Goal: Answer question/provide support

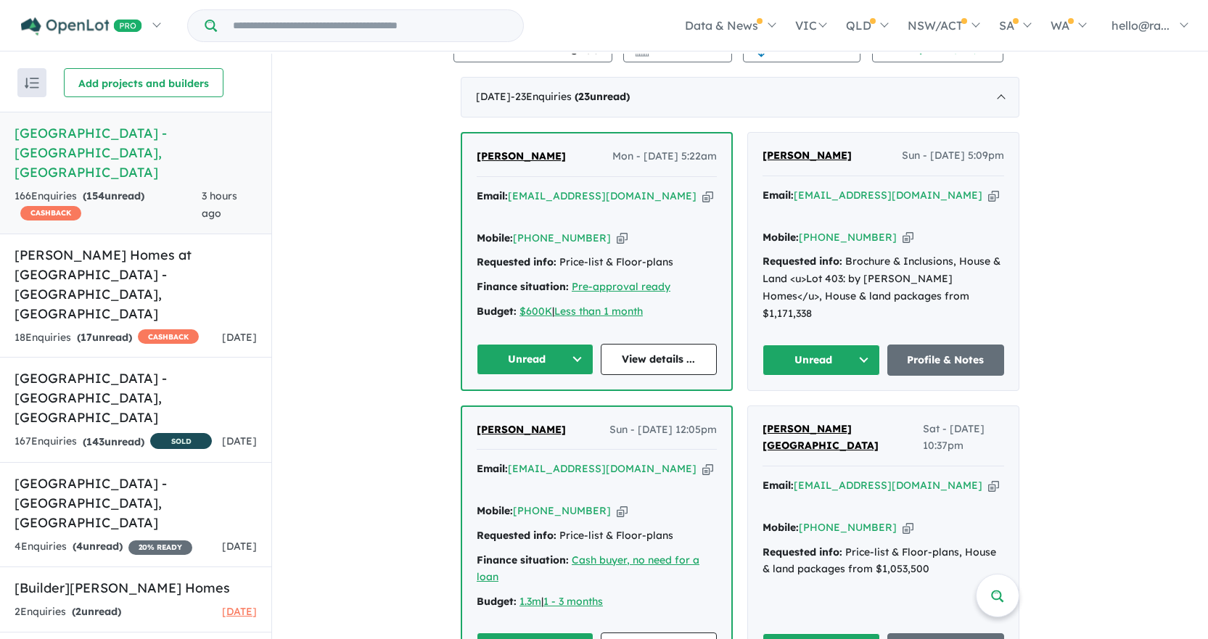
scroll to position [557, 0]
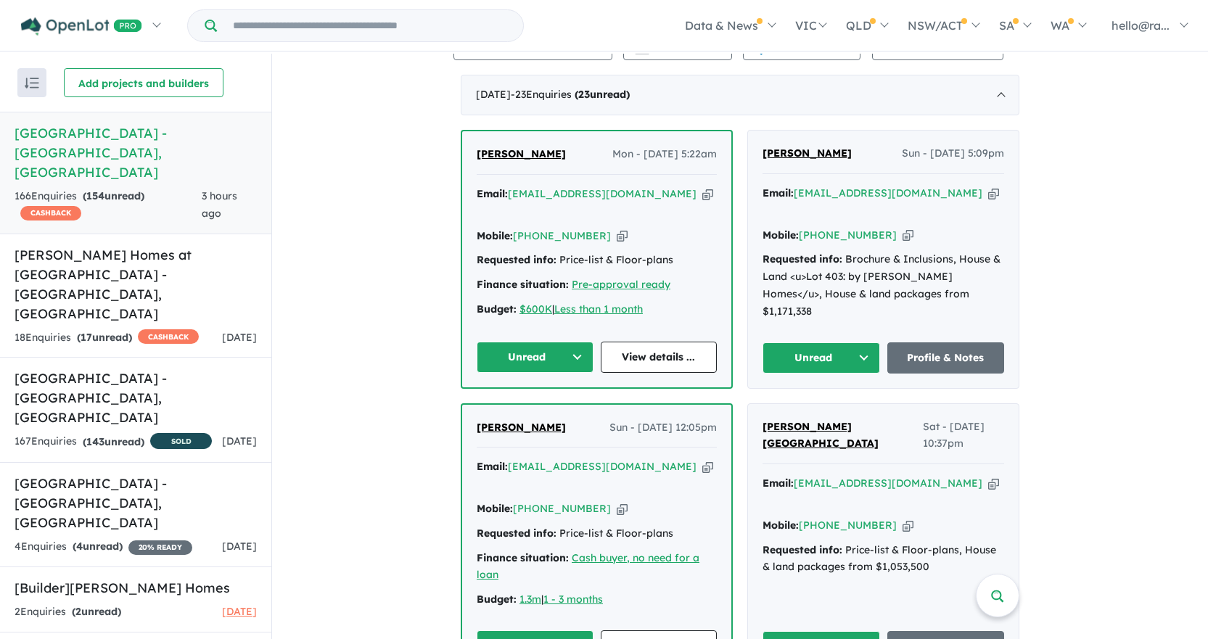
click at [616, 516] on icon "button" at bounding box center [621, 508] width 11 height 15
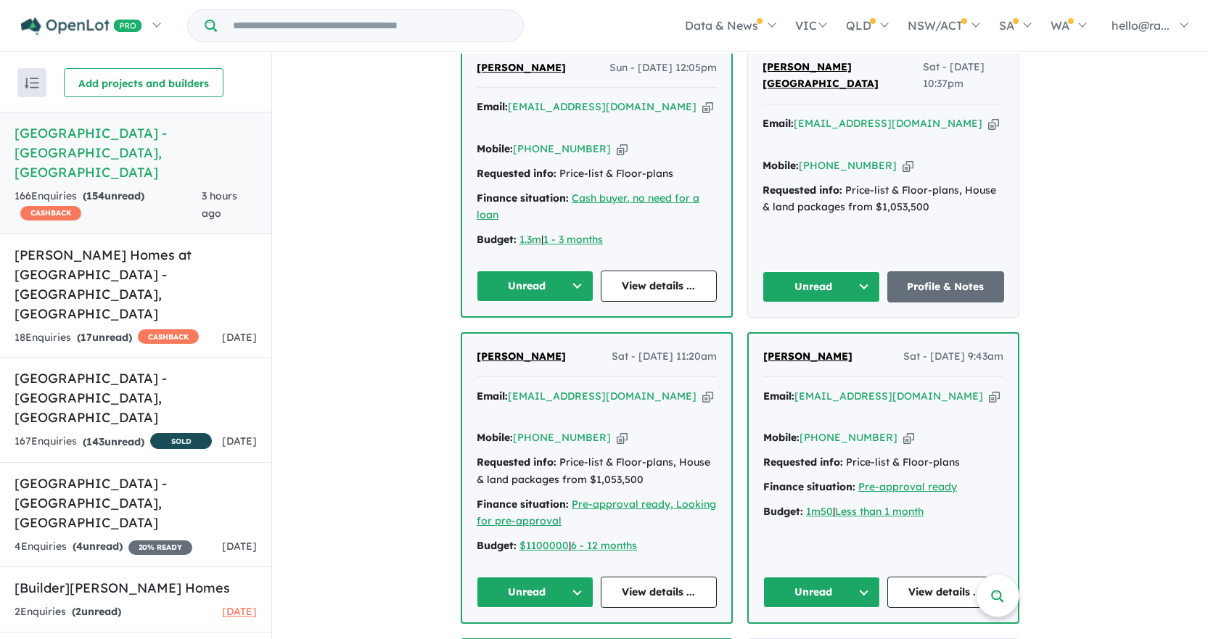
scroll to position [920, 0]
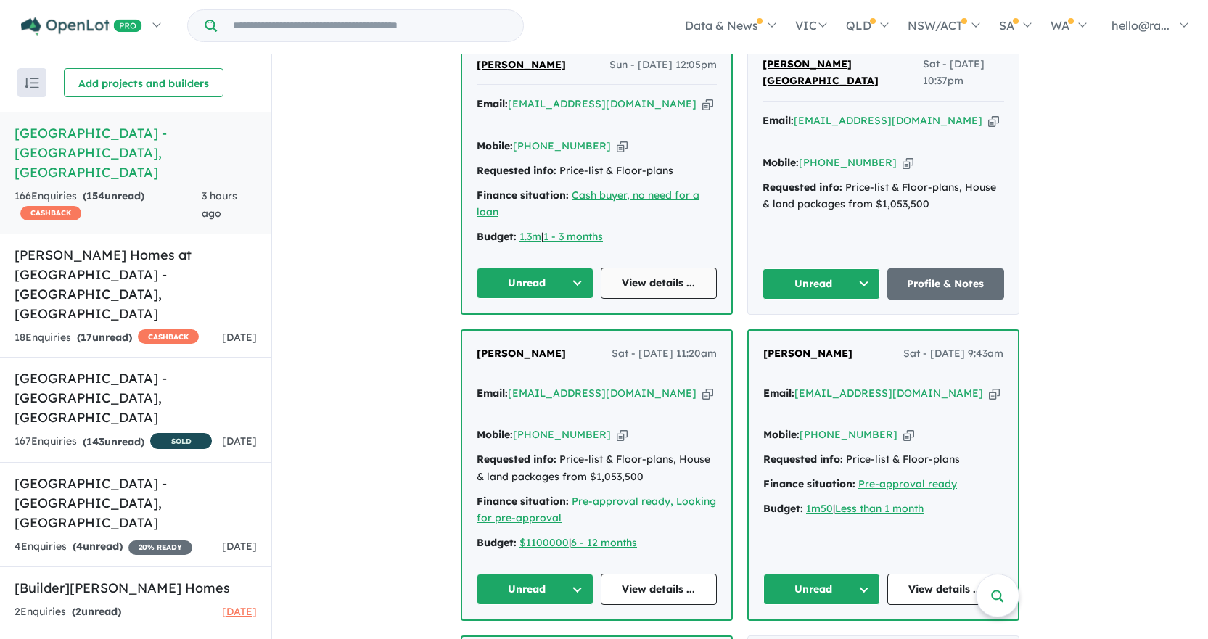
click at [662, 288] on link "View details ..." at bounding box center [659, 283] width 117 height 31
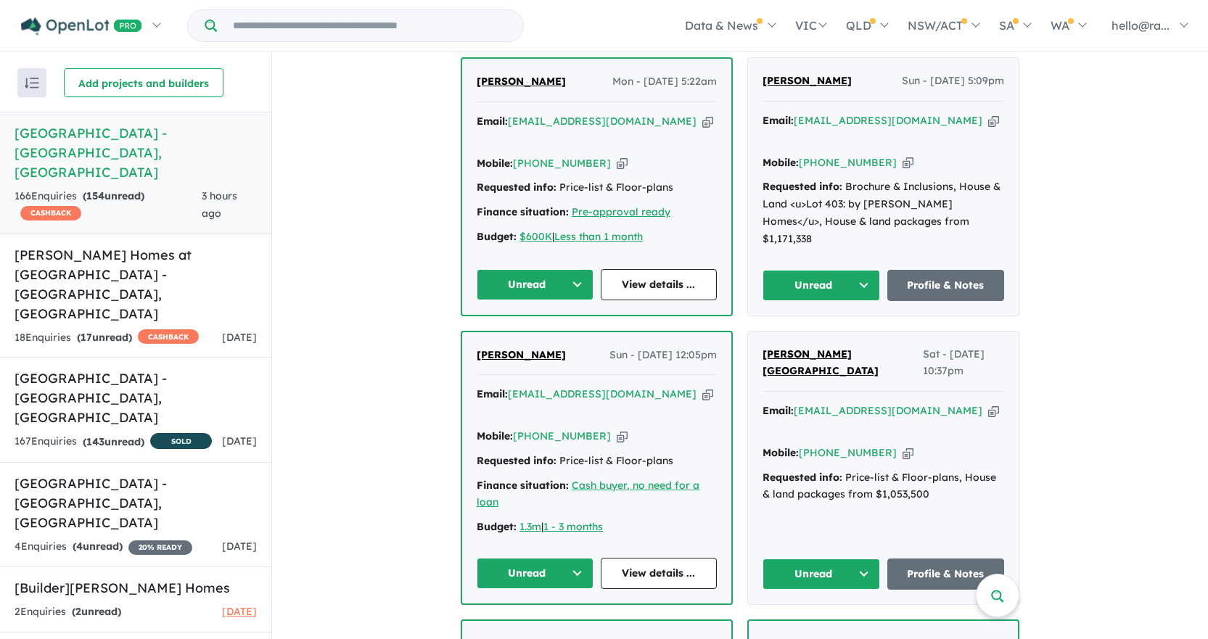
scroll to position [702, 0]
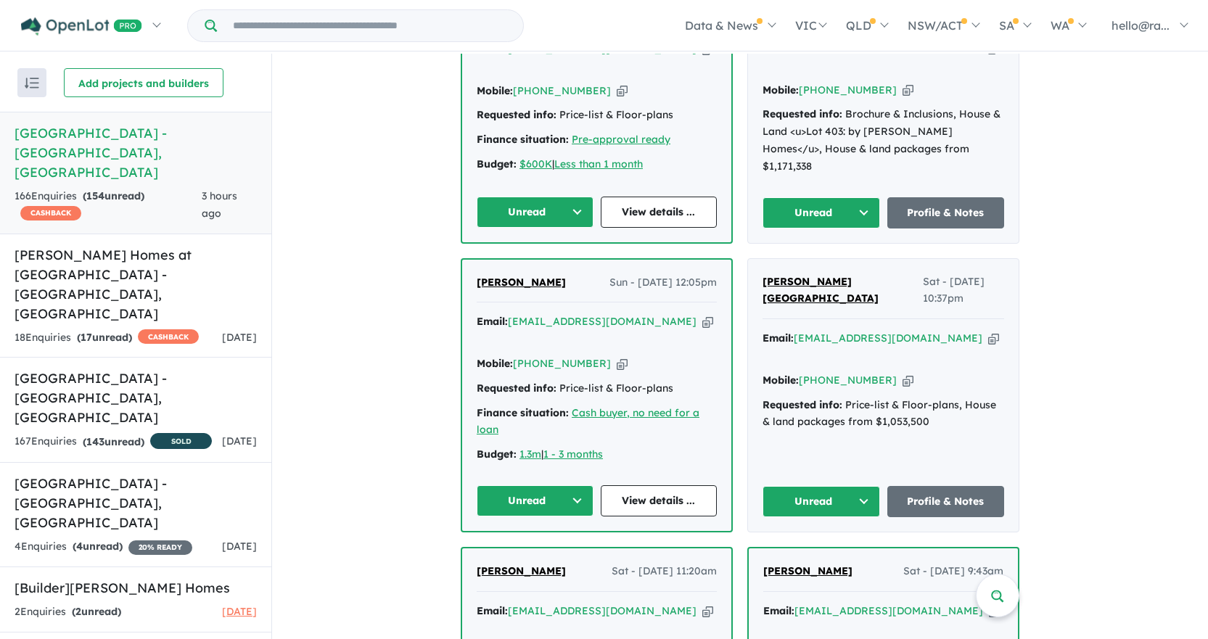
click at [902, 373] on icon "button" at bounding box center [907, 380] width 11 height 15
drag, startPoint x: 757, startPoint y: 398, endPoint x: 917, endPoint y: 419, distance: 160.9
click at [917, 419] on div "Birender Dhaka Sat - 27/09/2025, 10:37pm Email: birenderdhaka@gmail.com Copied!…" at bounding box center [883, 395] width 271 height 273
copy div "Requested info: Price-list & Floor-plans, House & land packages from $1,053,500"
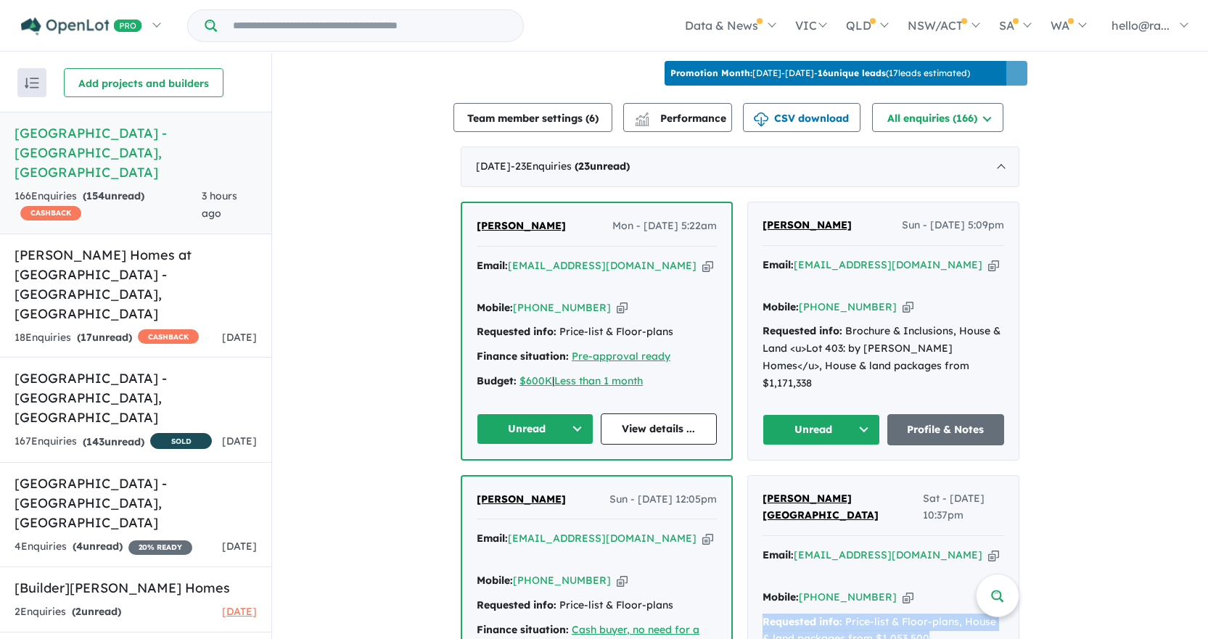
scroll to position [484, 0]
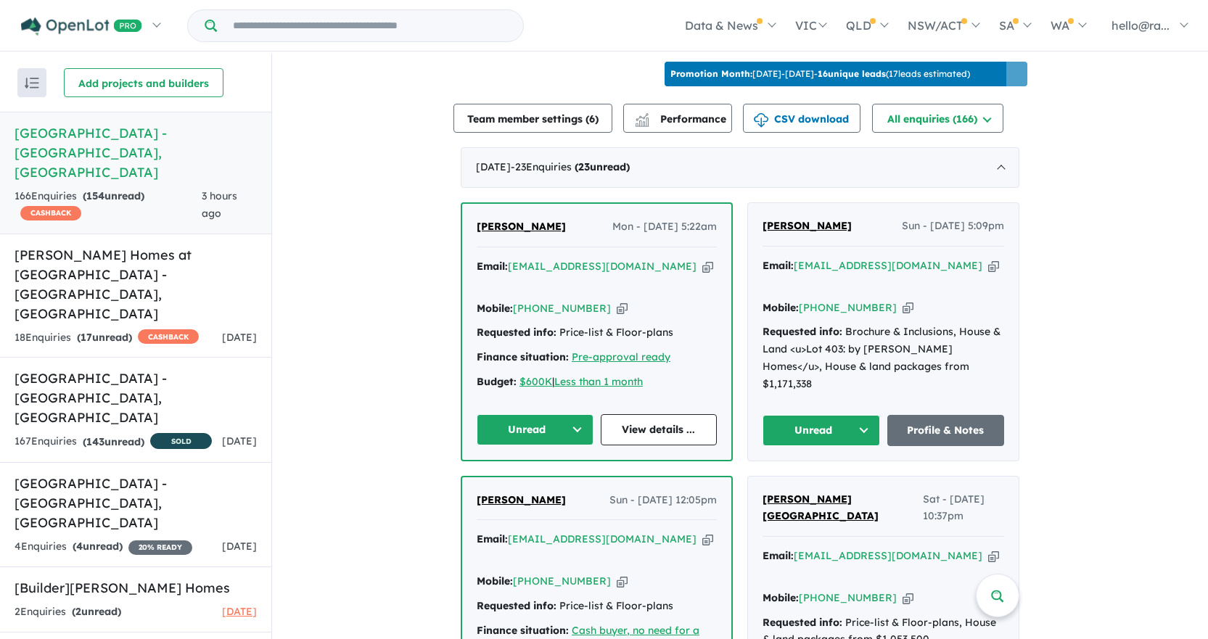
click at [908, 291] on div "Email: kin870224@naver.com Copied!" at bounding box center [883, 274] width 242 height 35
click at [988, 273] on icon "button" at bounding box center [993, 265] width 11 height 15
click at [902, 315] on icon "button" at bounding box center [907, 307] width 11 height 15
click at [616, 316] on icon "button" at bounding box center [621, 308] width 11 height 15
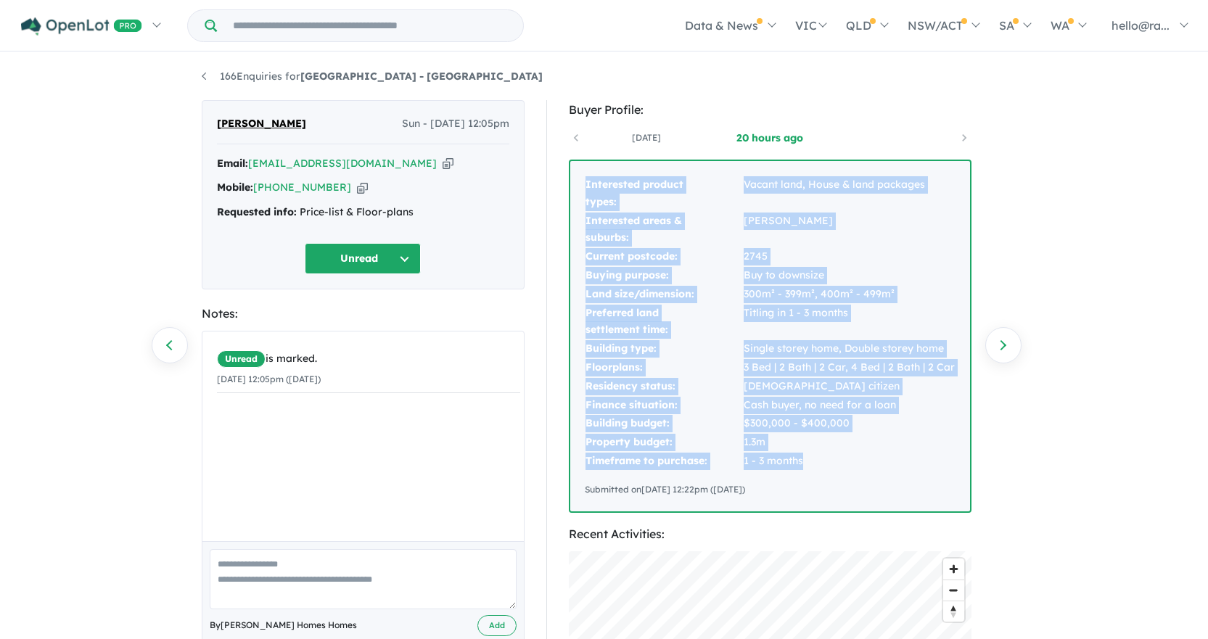
drag, startPoint x: 581, startPoint y: 178, endPoint x: 838, endPoint y: 466, distance: 385.2
click at [838, 466] on div "Interested product types: Vacant land, House & land packages Interested areas &…" at bounding box center [770, 336] width 400 height 350
copy tbody "Interested product types: Vacant land, House & land packages Interested areas &…"
